Goal: Information Seeking & Learning: Learn about a topic

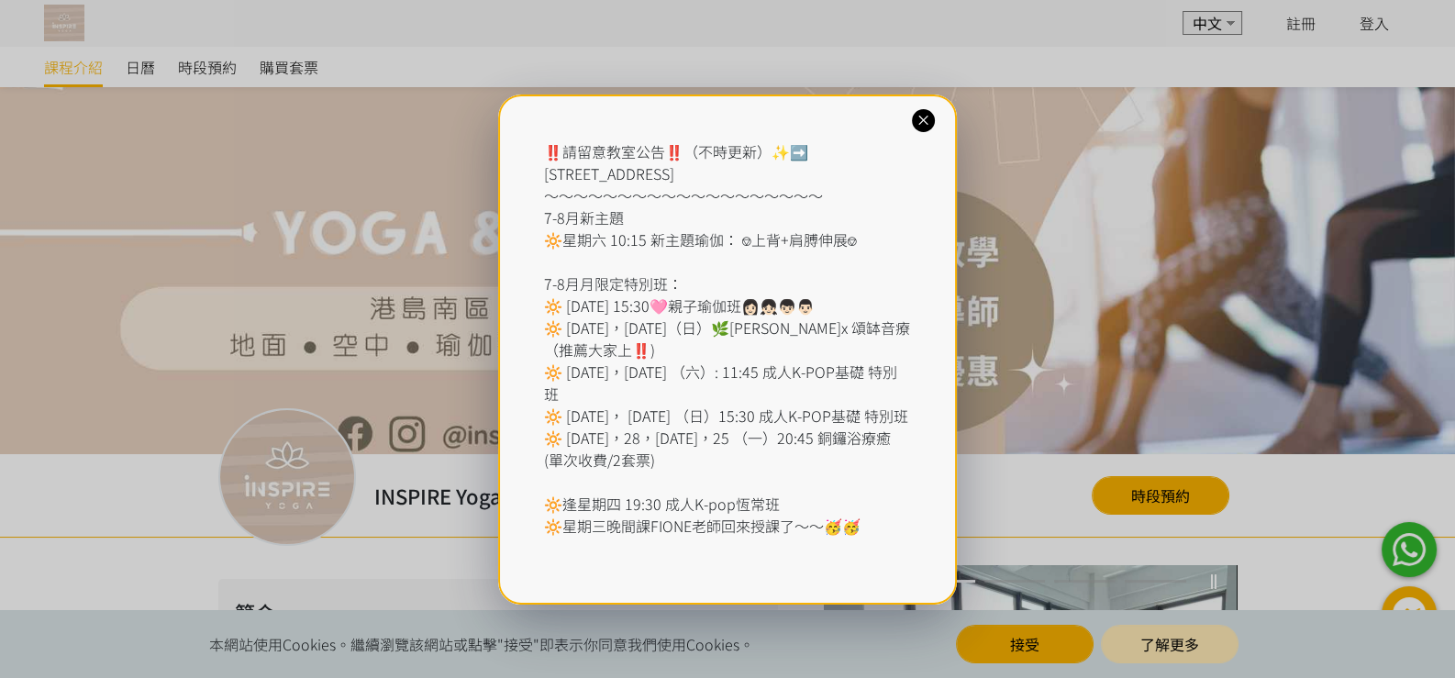
click at [923, 118] on icon at bounding box center [923, 120] width 17 height 17
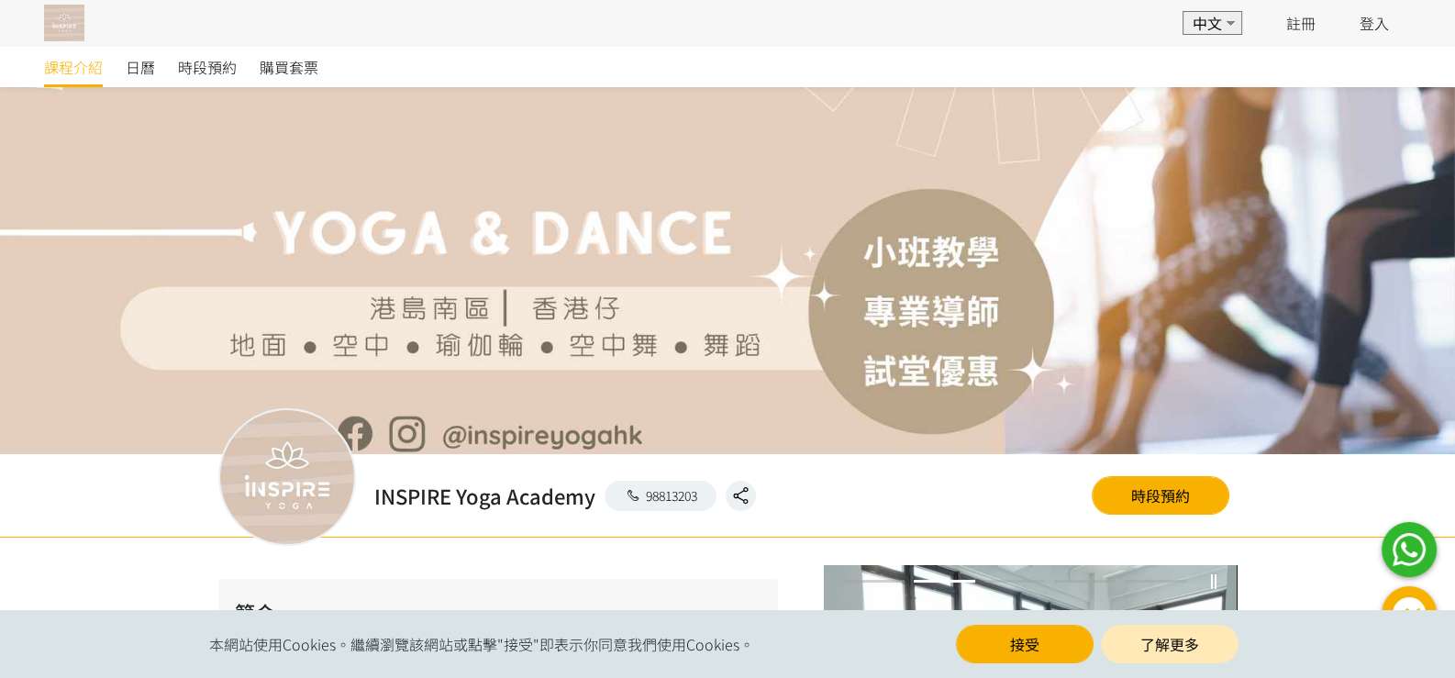
scroll to position [183, 0]
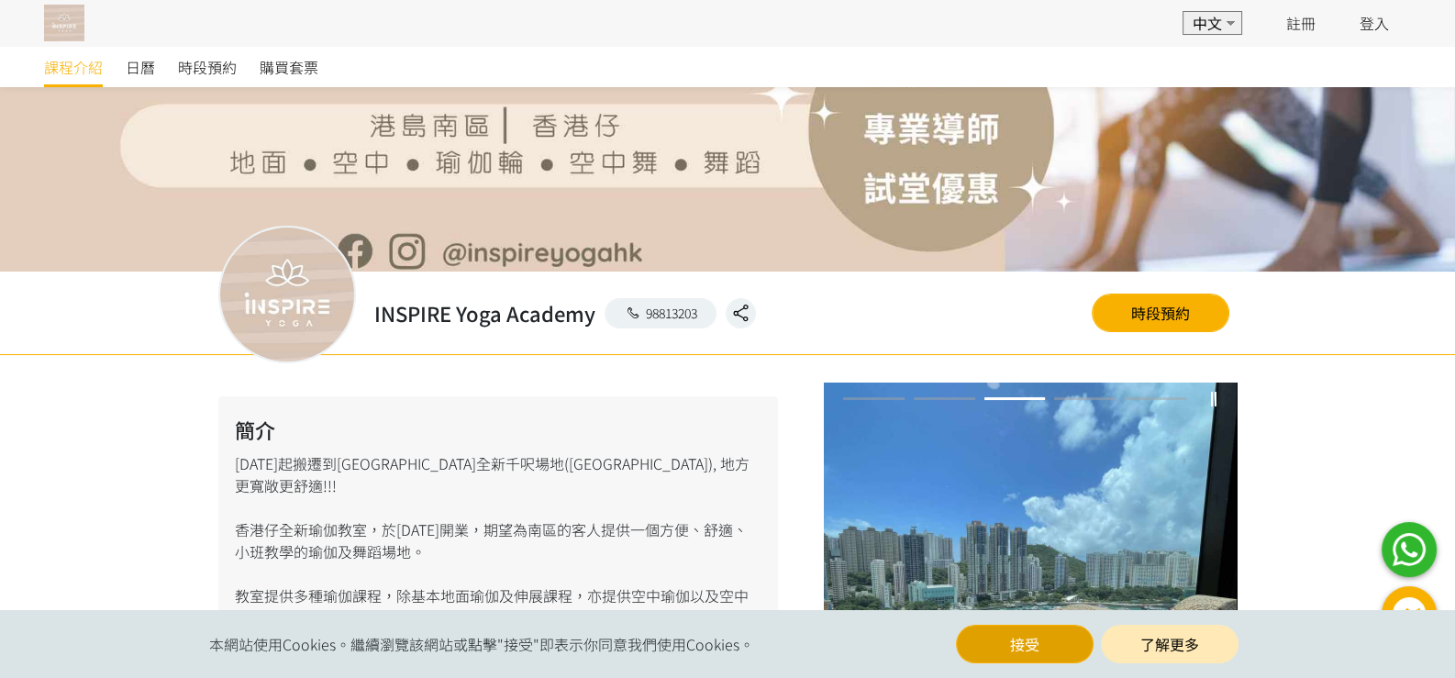
click at [1033, 648] on button "接受" at bounding box center [1025, 644] width 138 height 39
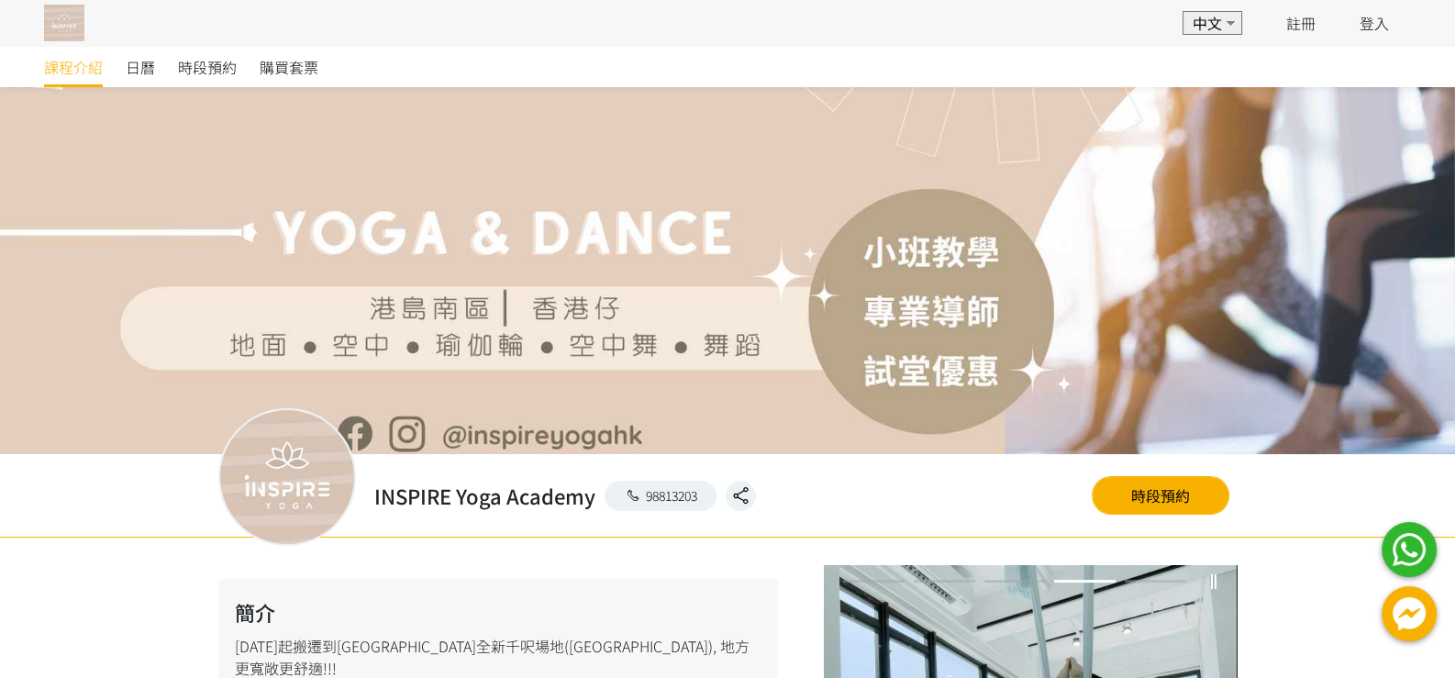
scroll to position [0, 0]
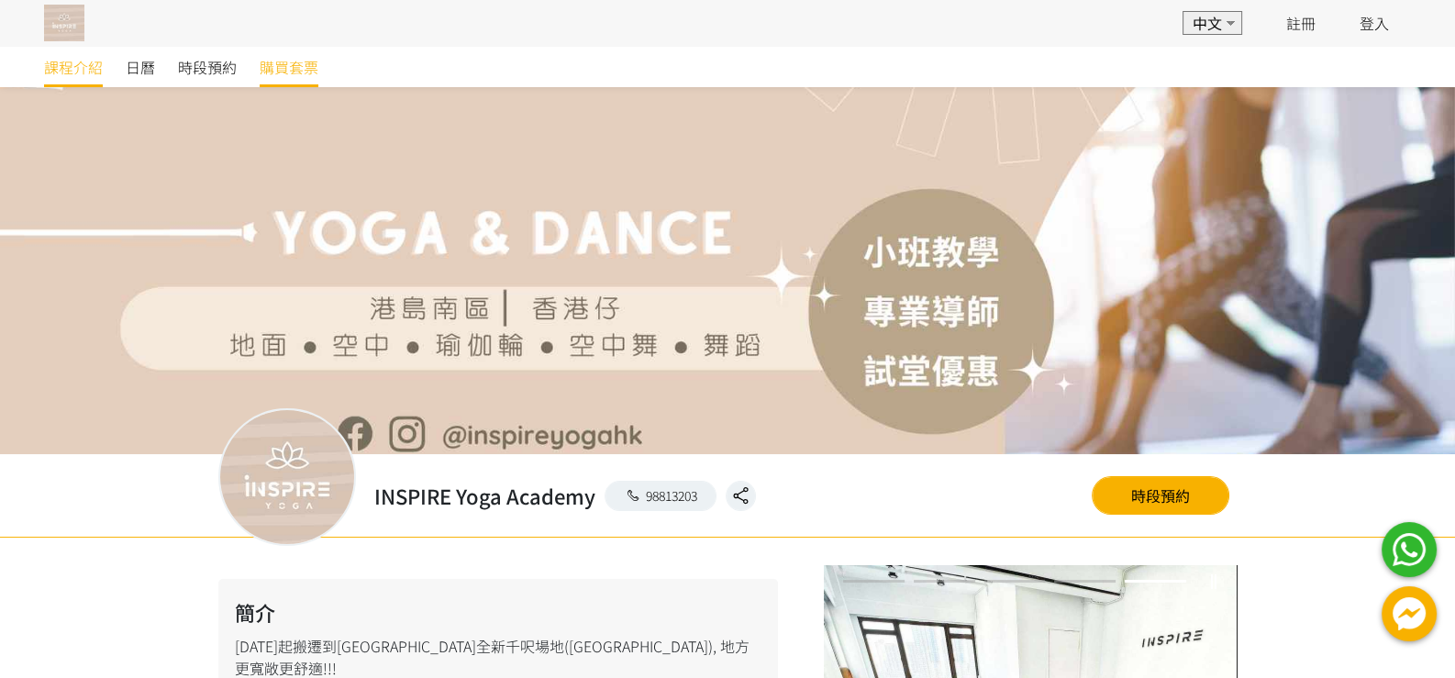
click at [280, 69] on span "購買套票" at bounding box center [289, 67] width 59 height 22
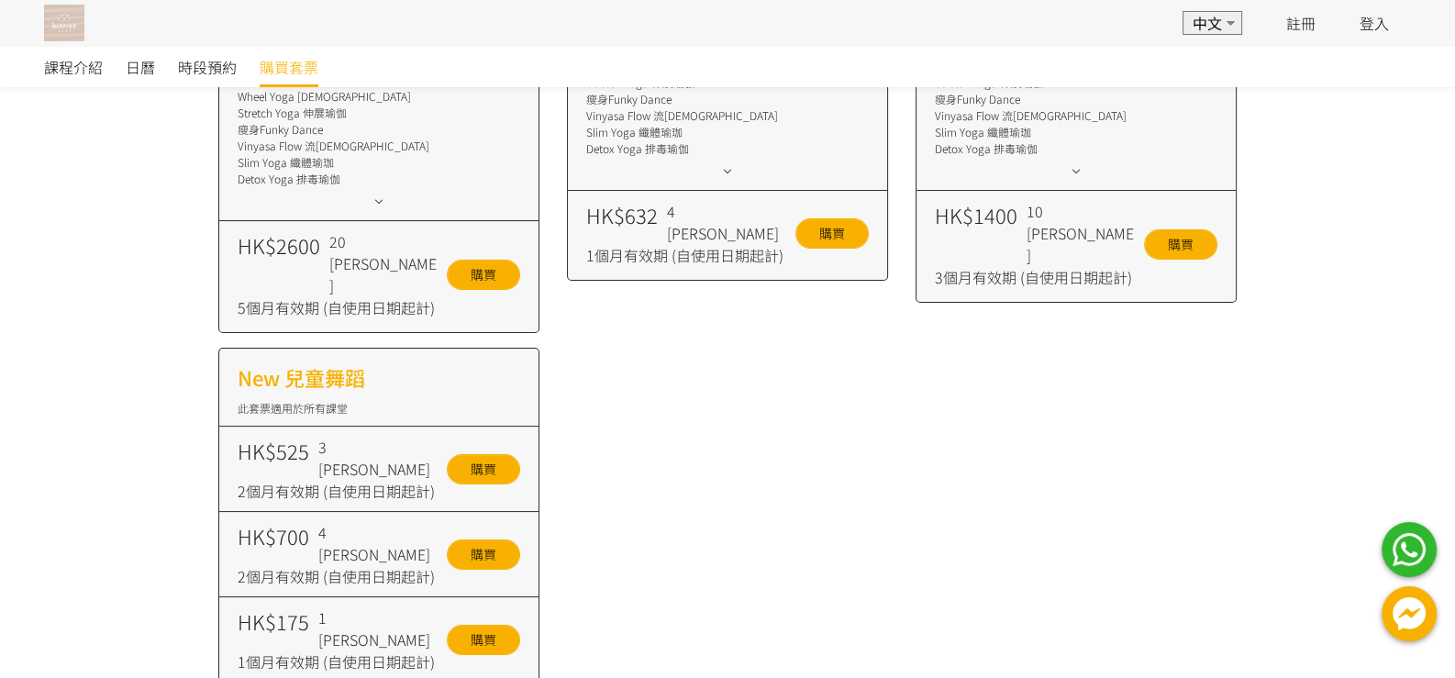
scroll to position [86, 0]
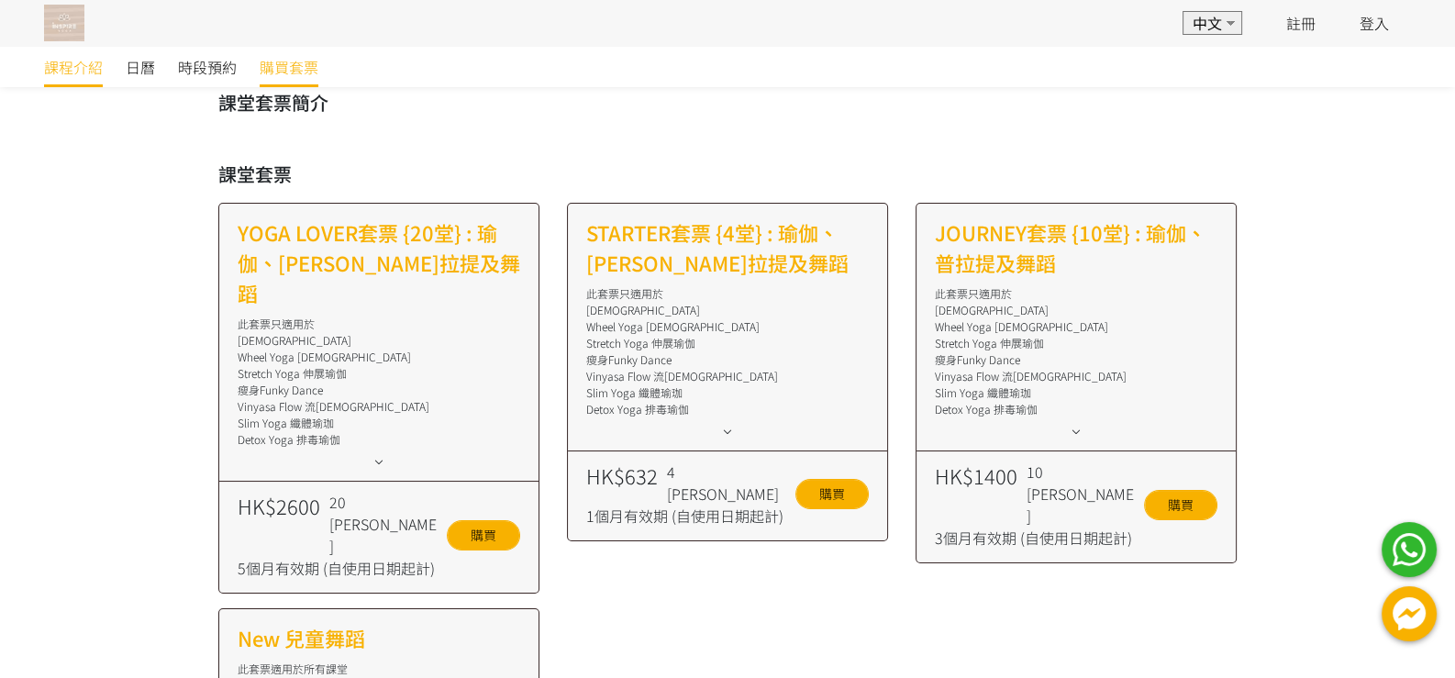
click at [68, 74] on span "課程介紹" at bounding box center [73, 67] width 59 height 22
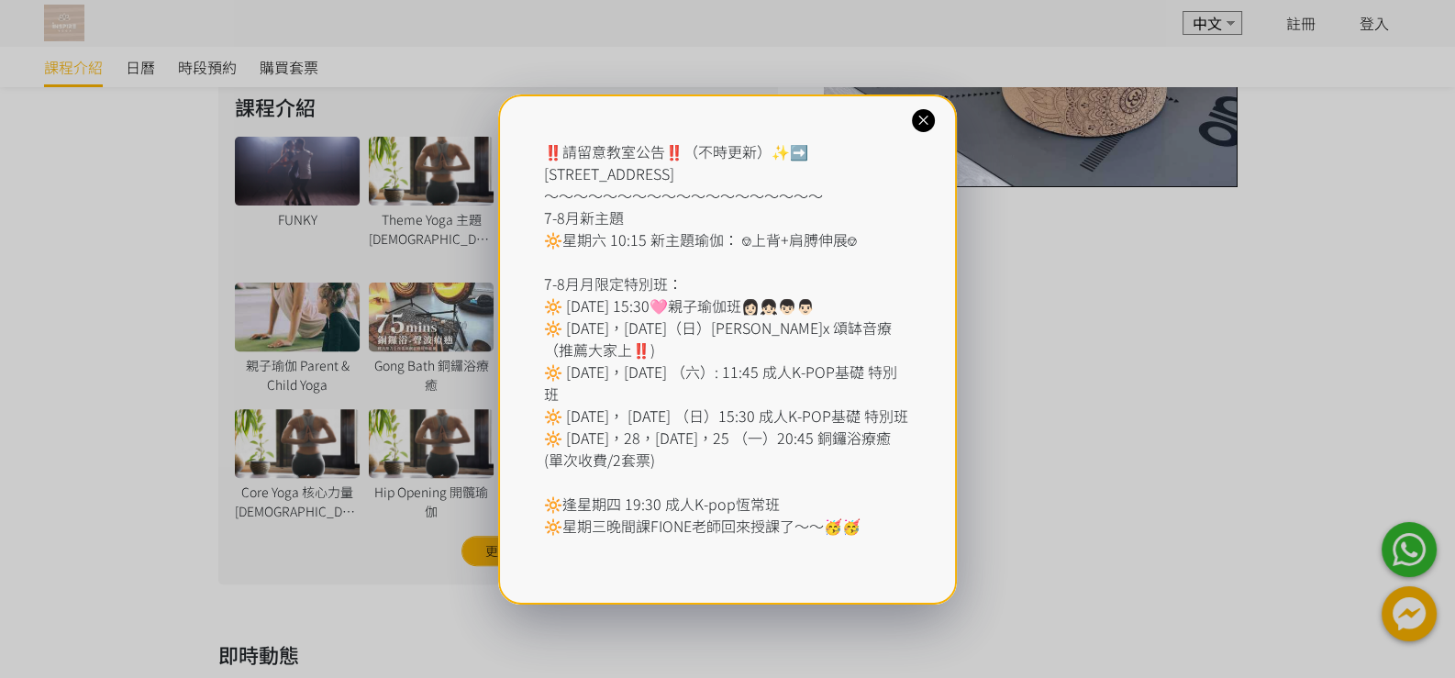
scroll to position [824, 0]
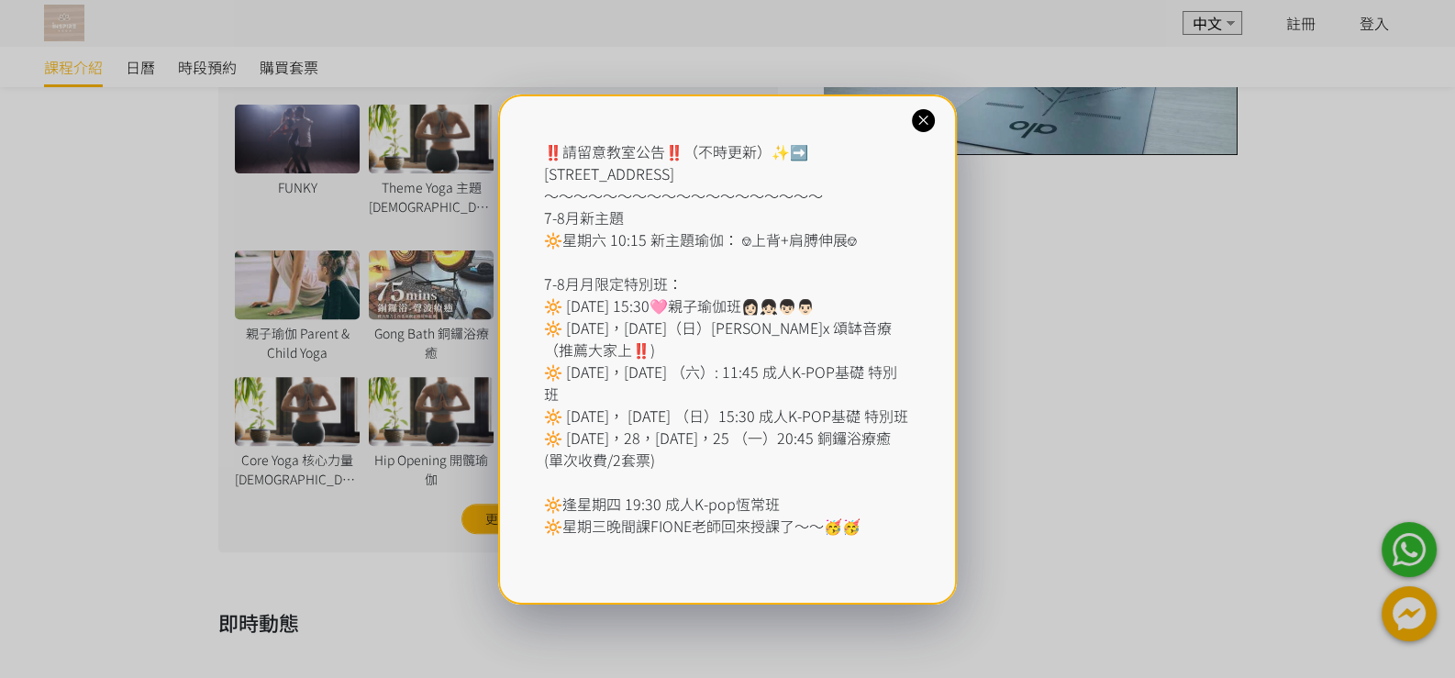
click at [925, 120] on icon at bounding box center [923, 120] width 17 height 17
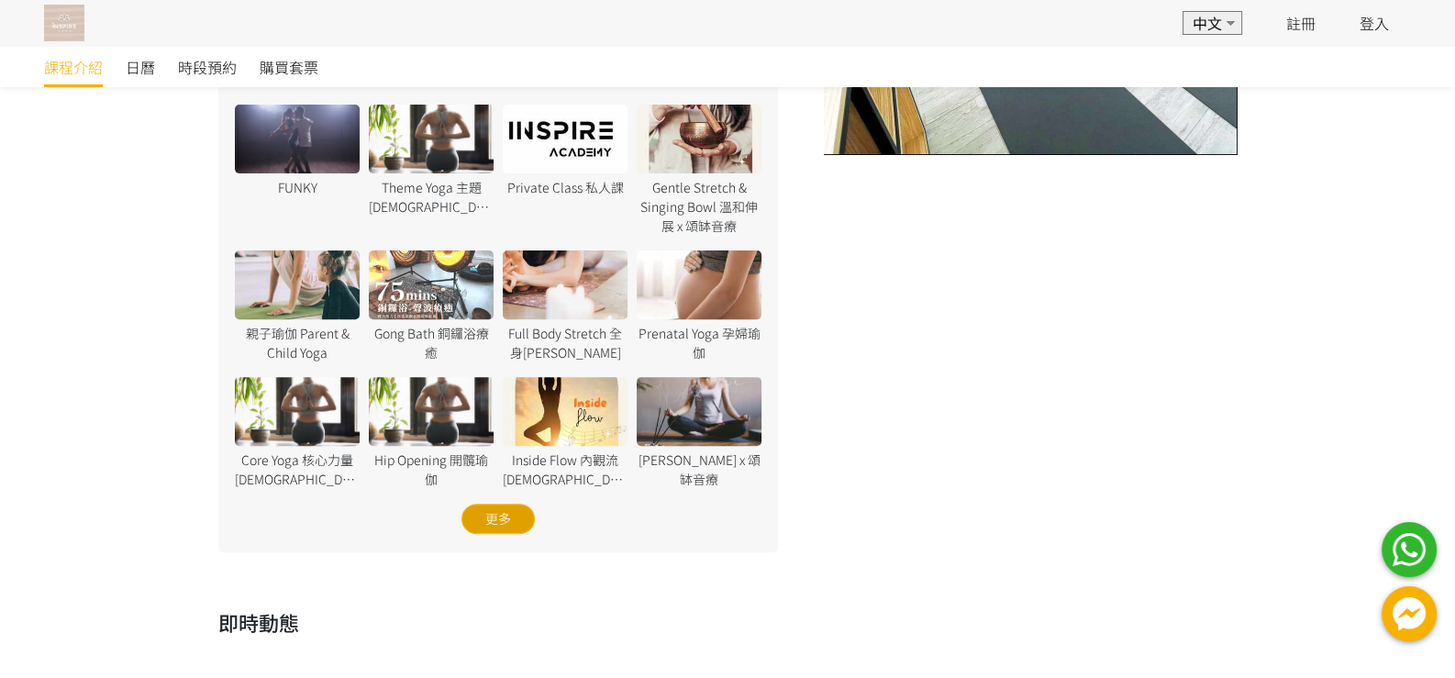
click at [495, 504] on div "更多" at bounding box center [497, 519] width 73 height 30
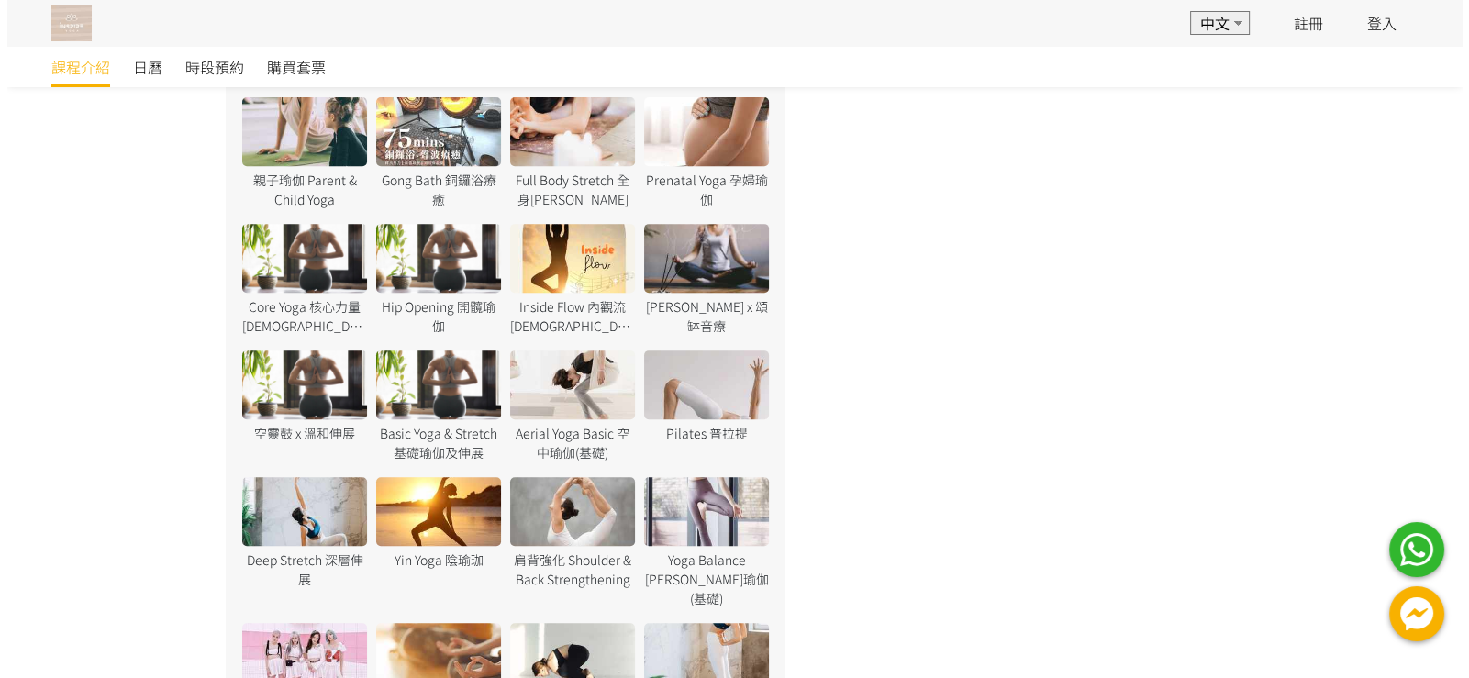
scroll to position [1007, 0]
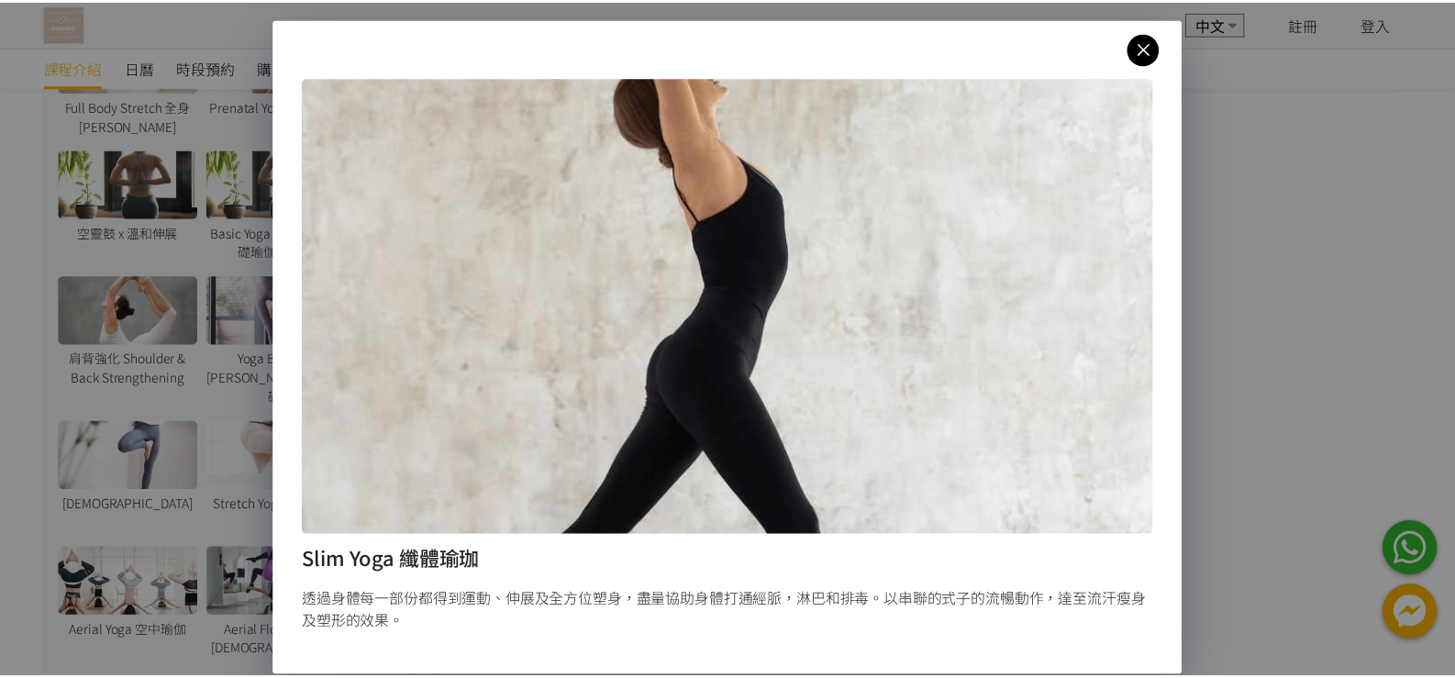
scroll to position [17, 0]
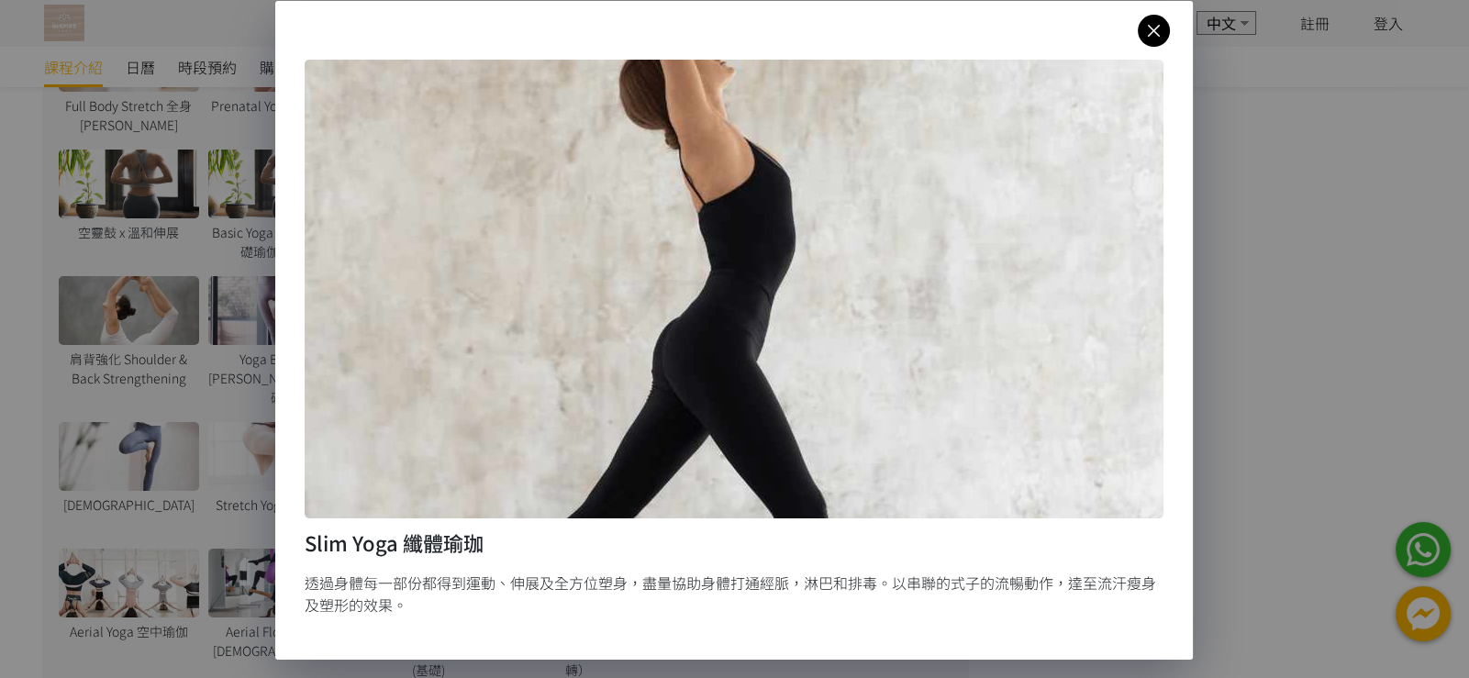
click at [1147, 36] on icon at bounding box center [1154, 30] width 32 height 23
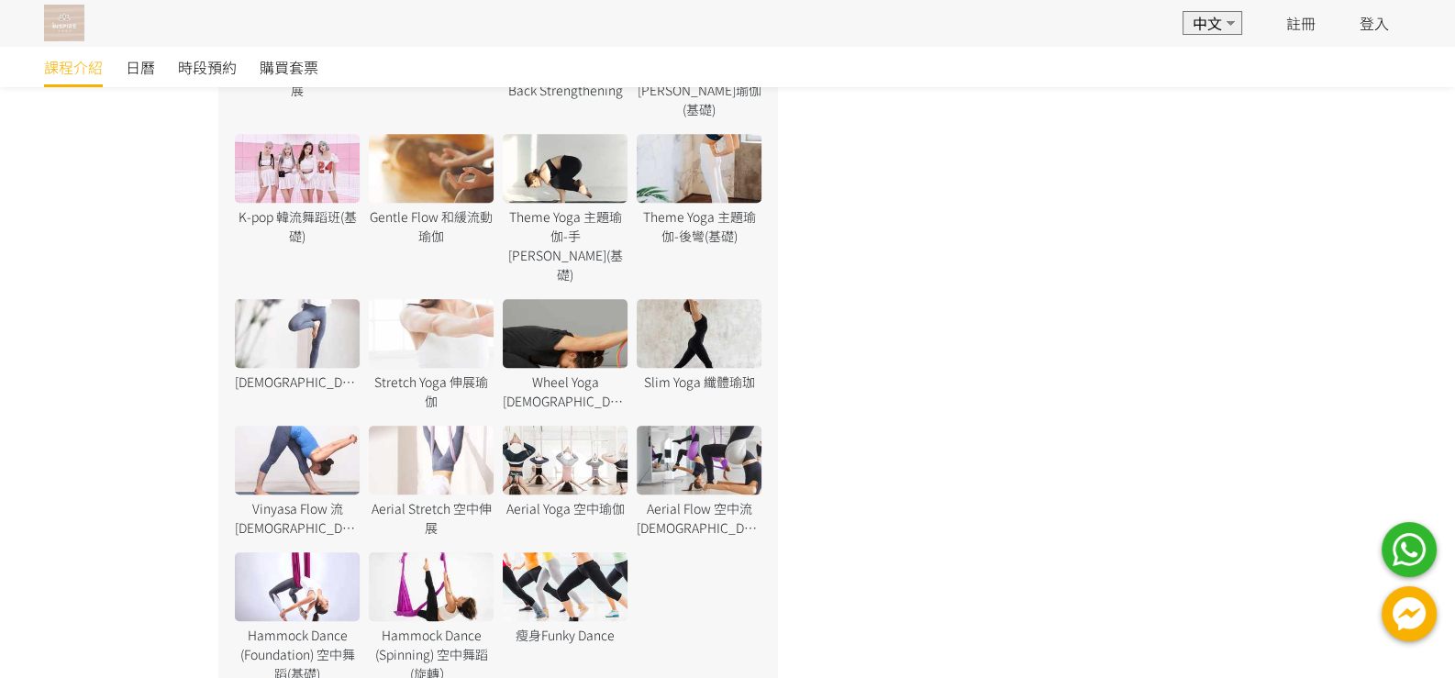
scroll to position [1483, 0]
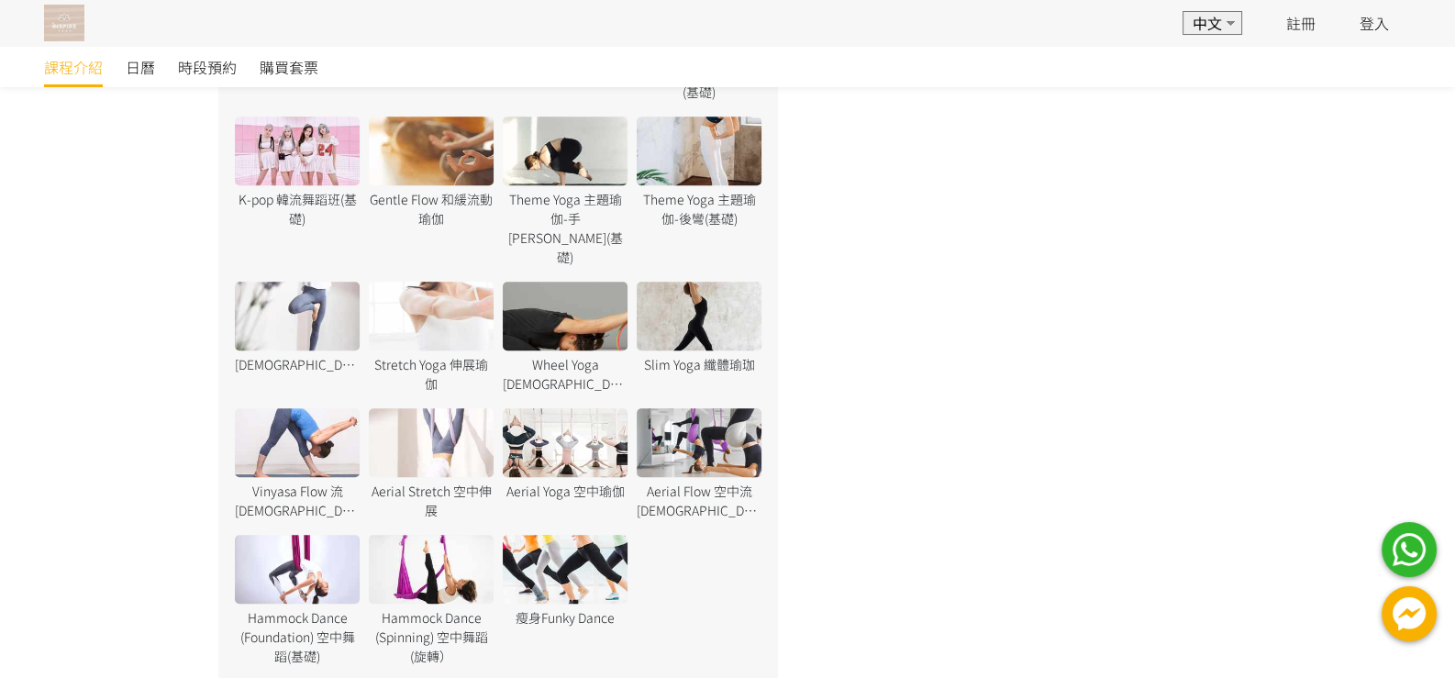
click at [1195, 22] on select "EN 中文" at bounding box center [1213, 23] width 60 height 24
click at [1195, 24] on select "EN 中文" at bounding box center [1213, 23] width 60 height 24
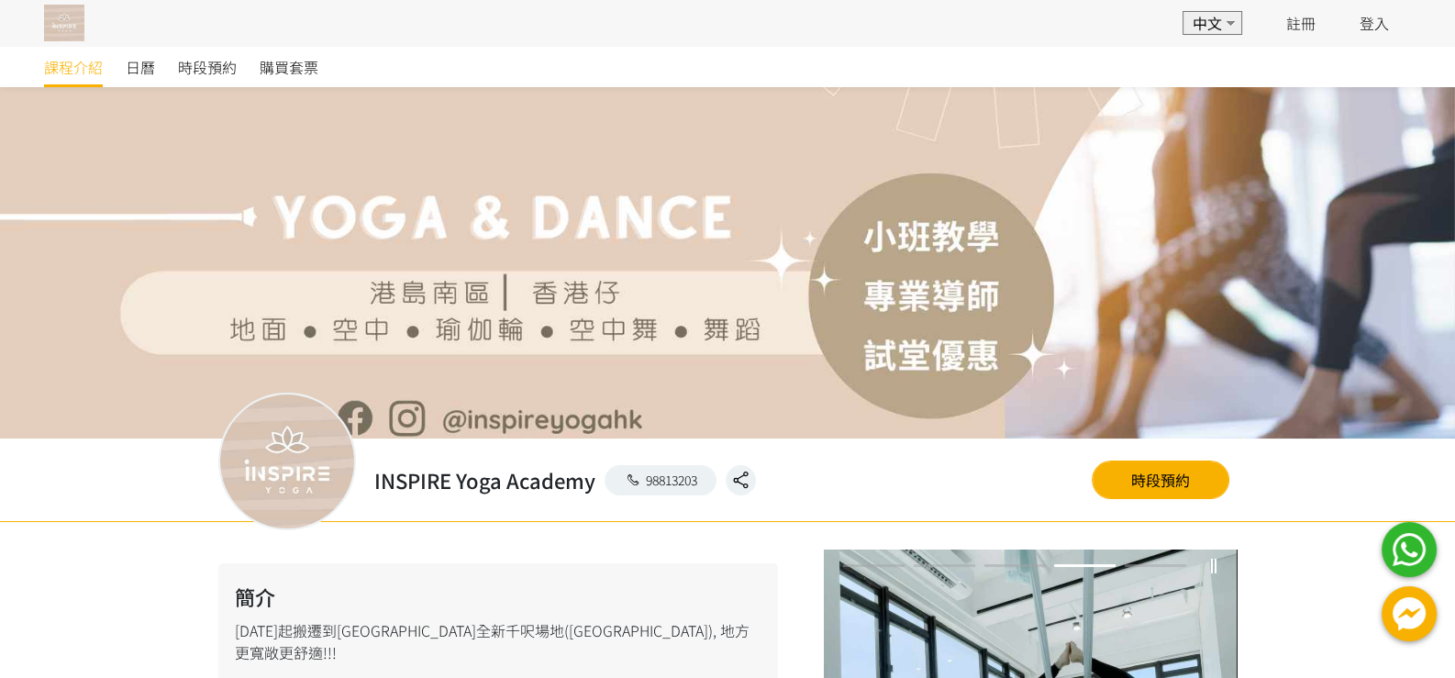
scroll to position [0, 0]
